Goal: Information Seeking & Learning: Understand process/instructions

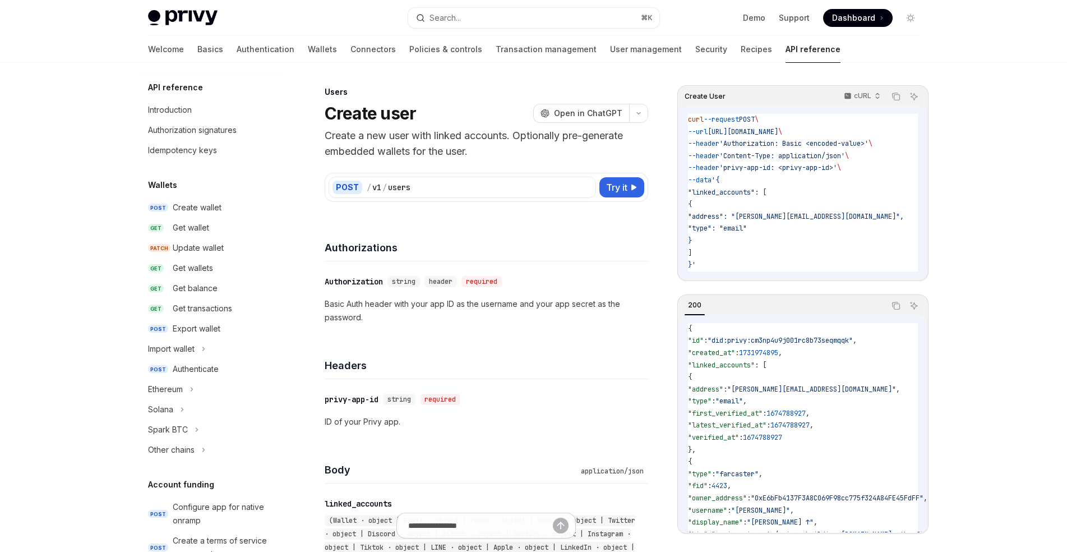
scroll to position [18, 0]
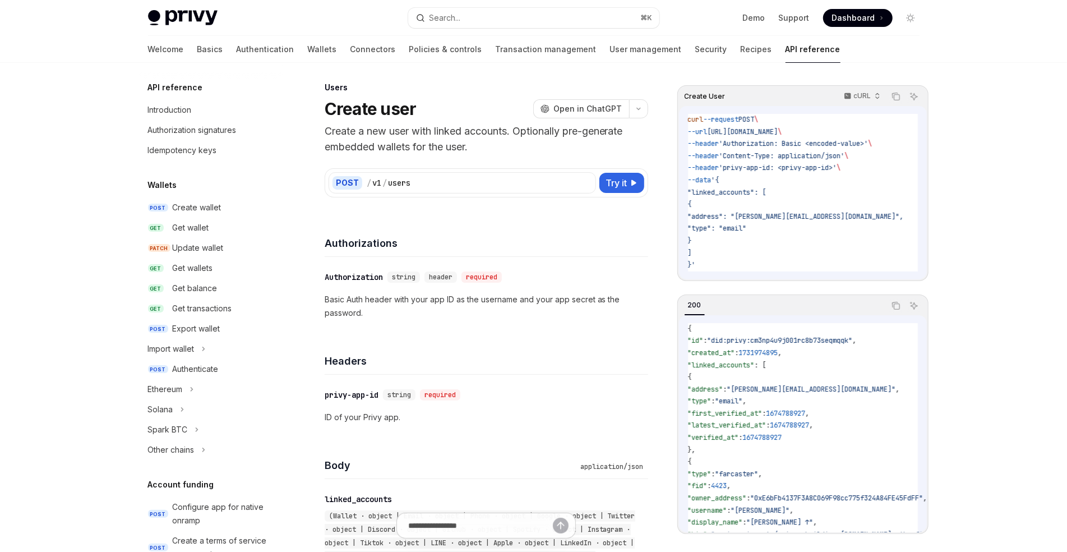
type textarea "*"
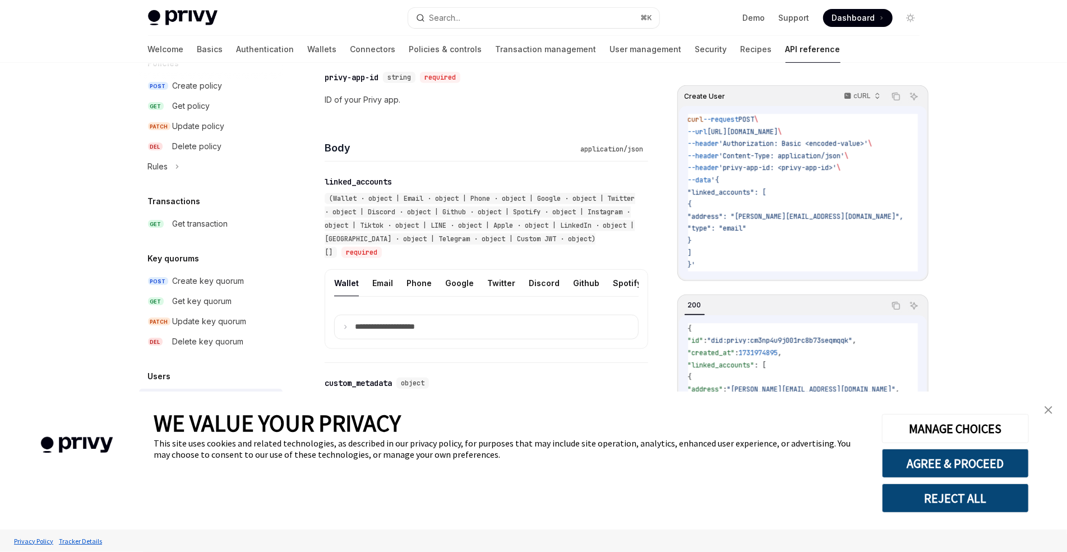
scroll to position [317, 0]
